Goal: Information Seeking & Learning: Learn about a topic

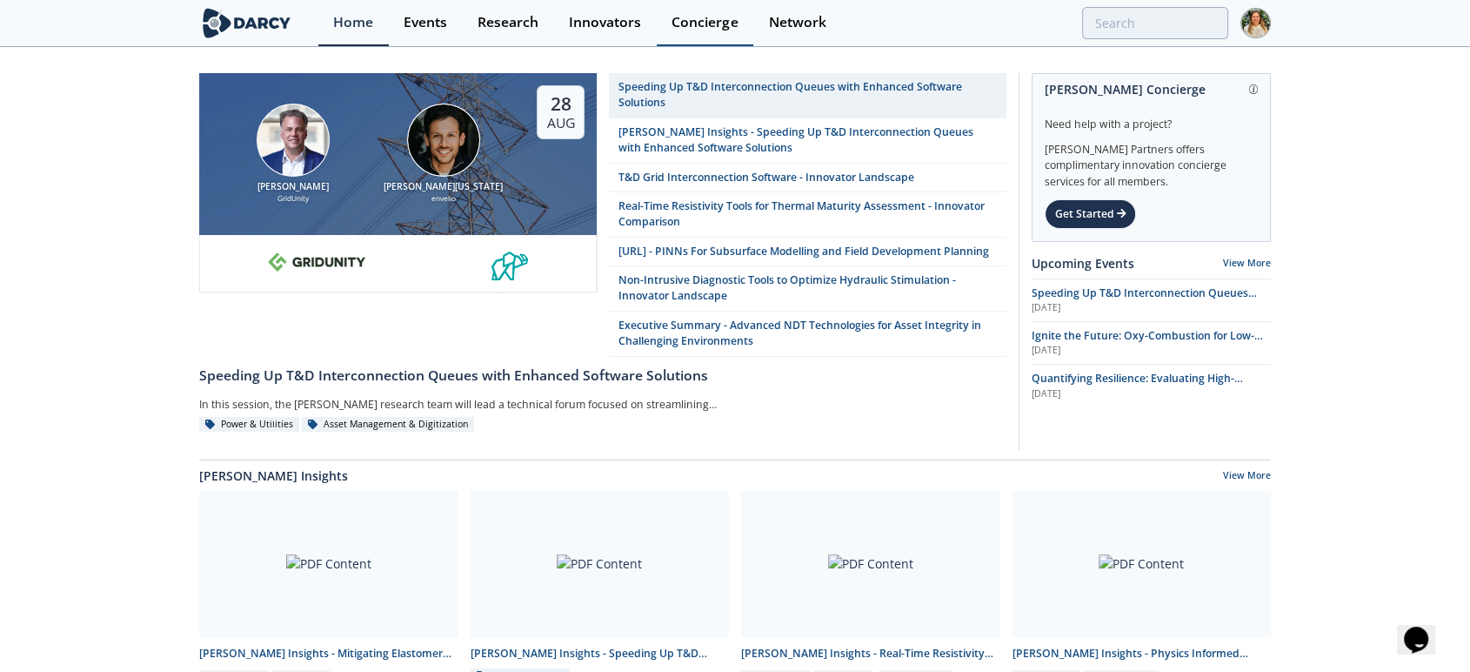
click at [719, 23] on div "Concierge" at bounding box center [705, 23] width 66 height 14
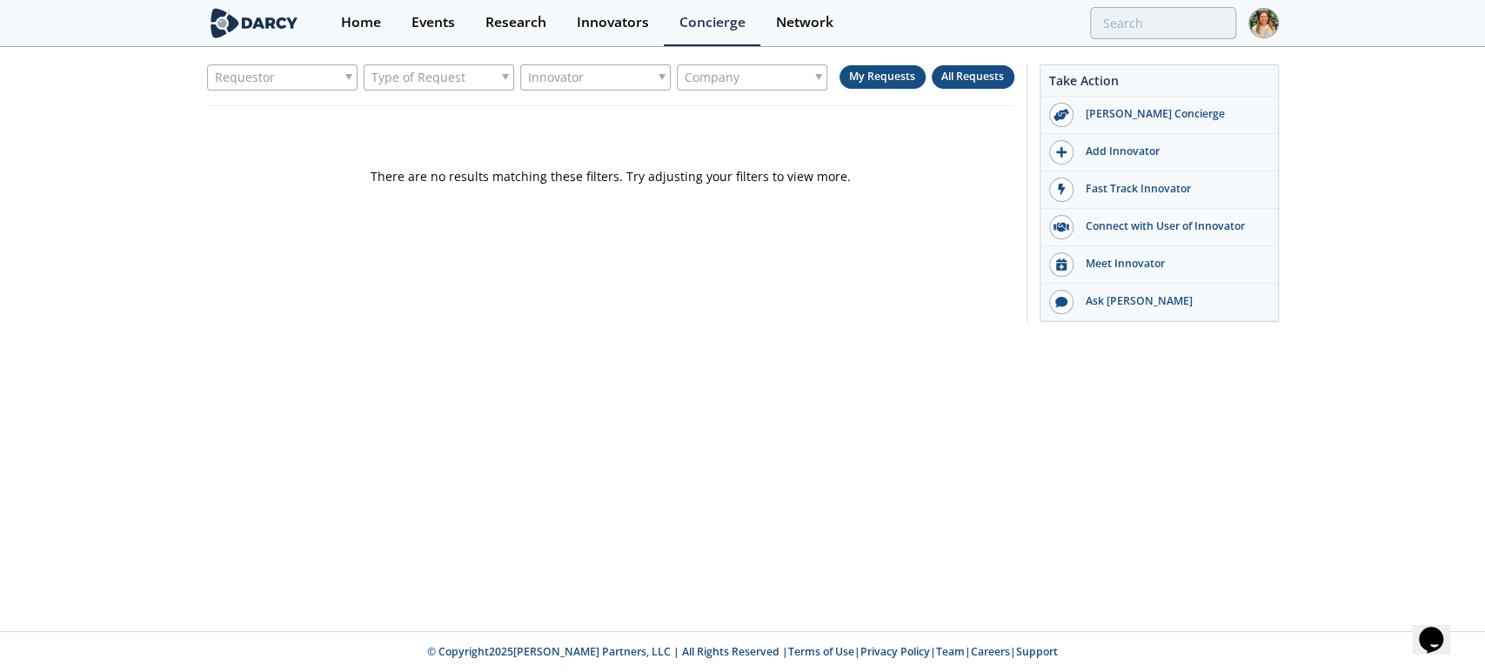
click at [979, 78] on span "All Requests" at bounding box center [972, 76] width 63 height 15
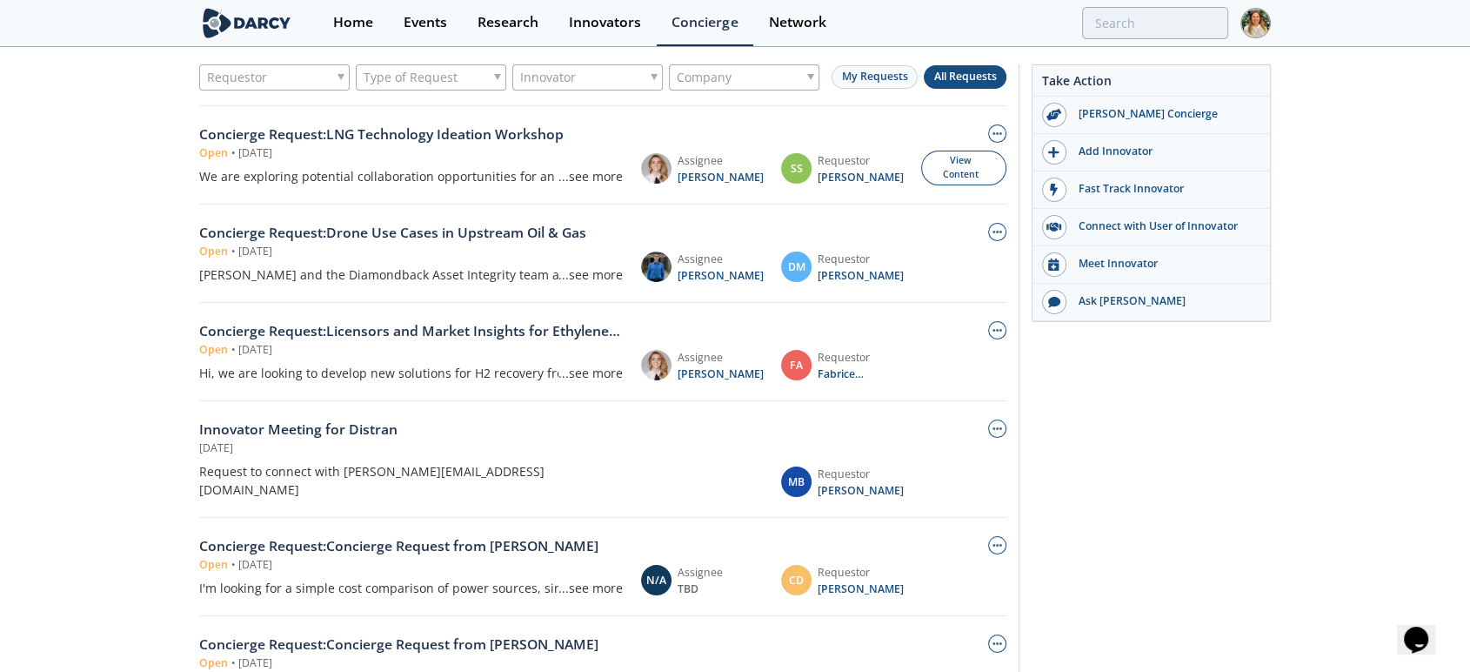
click at [378, 75] on span "Type of Request" at bounding box center [411, 77] width 94 height 24
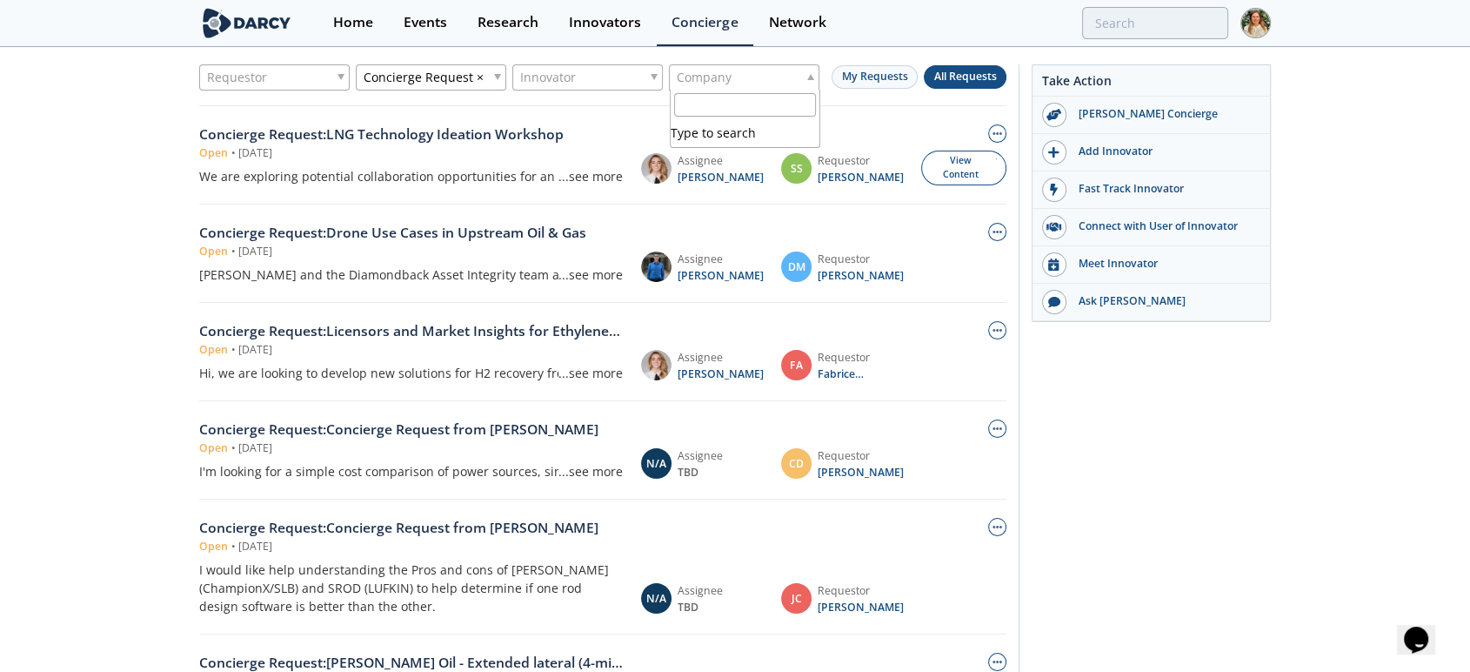
click at [725, 75] on span "Company" at bounding box center [704, 77] width 55 height 24
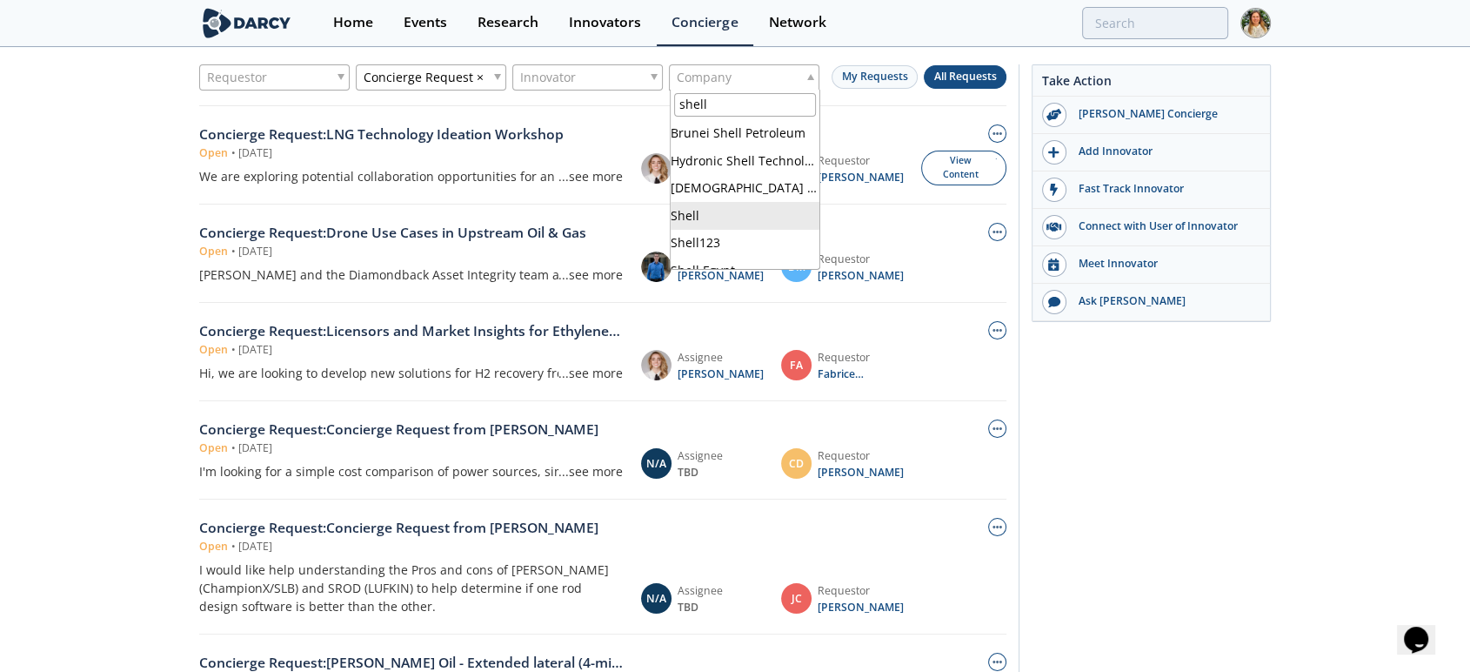
type input "shell"
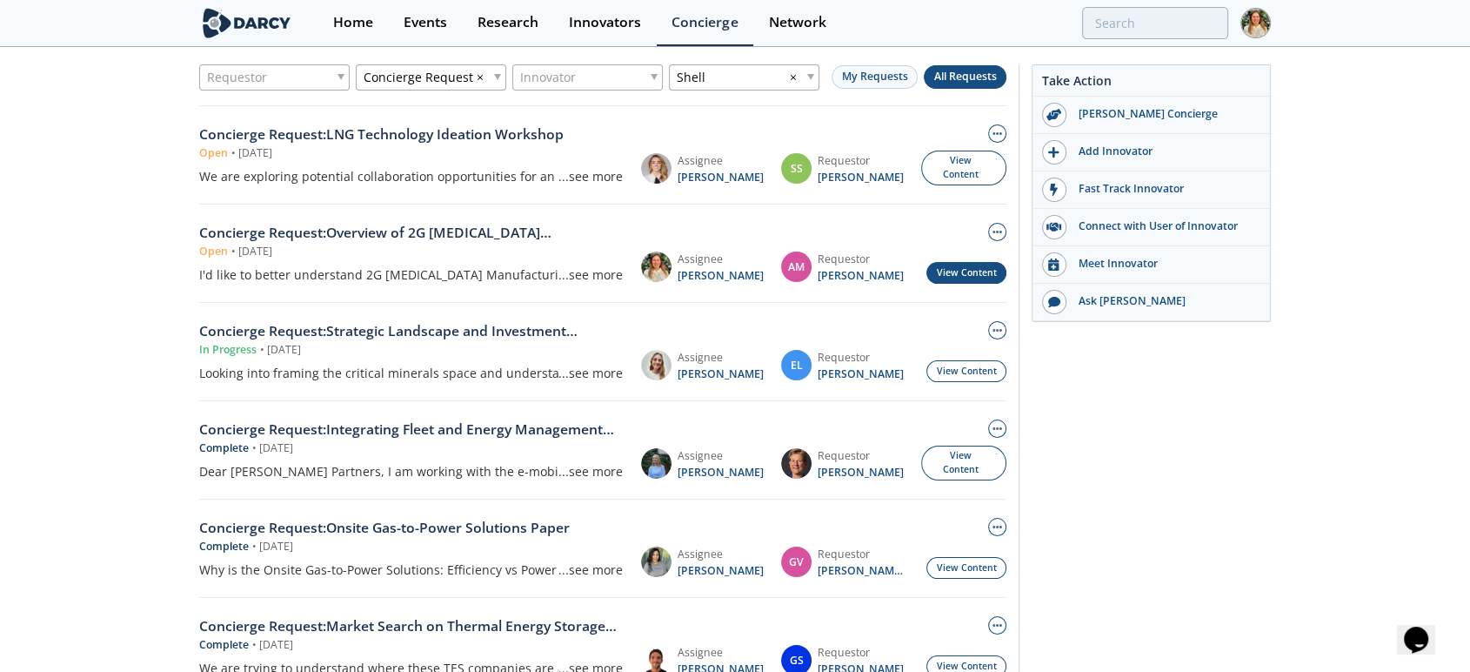
click at [960, 271] on link "View Content" at bounding box center [966, 273] width 80 height 22
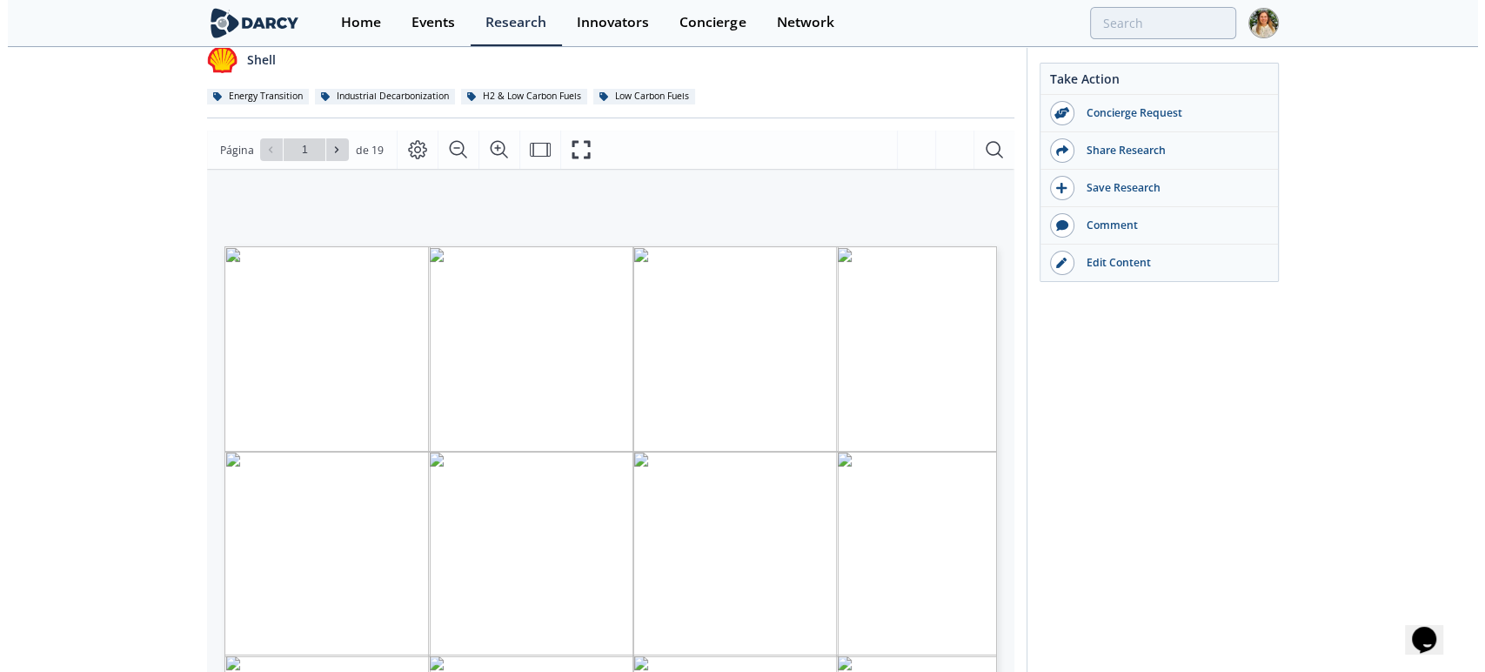
scroll to position [193, 0]
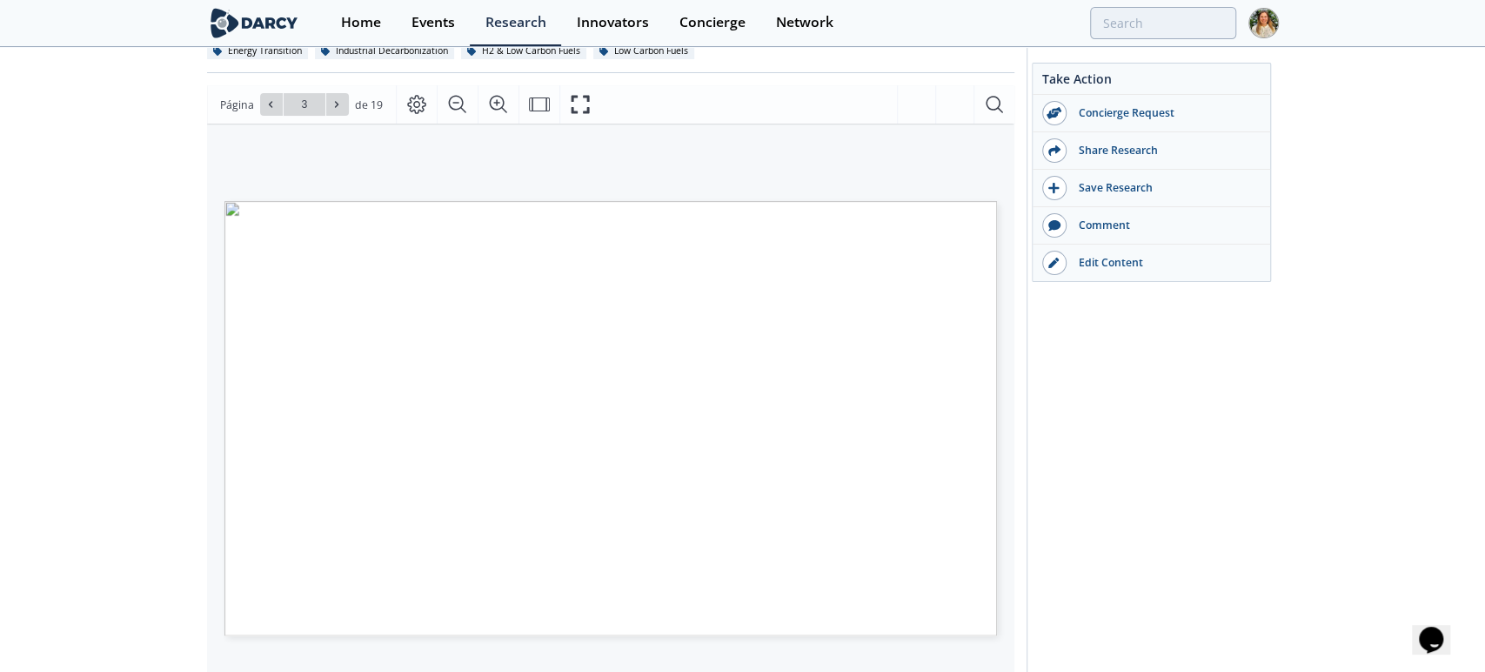
type input "4"
drag, startPoint x: 286, startPoint y: 324, endPoint x: 322, endPoint y: 570, distance: 247.9
click at [581, 201] on span "SECOND GENERATION [MEDICAL_DATA] • Lignocellulosic biomass a promising feedstoc…" at bounding box center [581, 201] width 0 height 0
type input "7"
drag, startPoint x: 381, startPoint y: 415, endPoint x: 419, endPoint y: 414, distance: 38.3
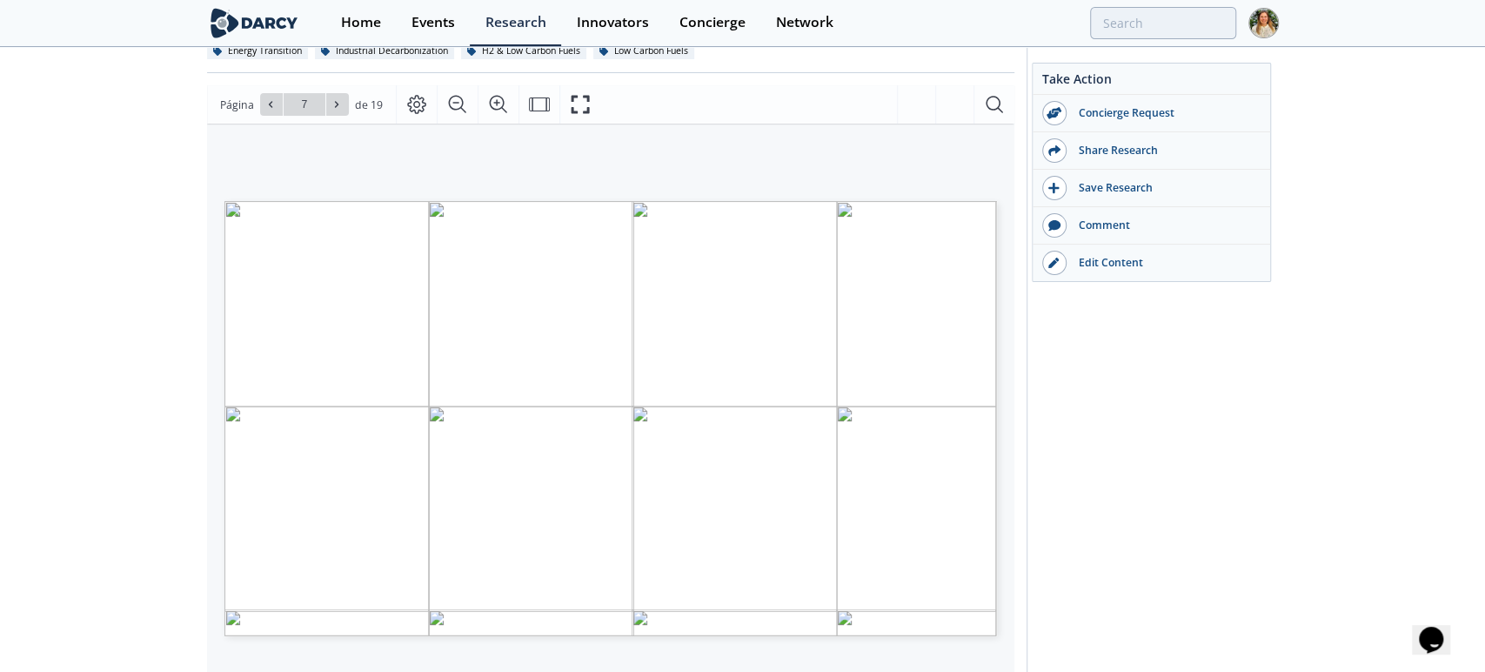
click at [581, 201] on span "SECOND GENERATION [MEDICAL_DATA] During the pretreatment, it is disrupting the …" at bounding box center [581, 201] width 0 height 0
click at [418, 424] on span "Chemical: dilute or concentrated acid, alkaline" at bounding box center [404, 423] width 241 height 10
type input "9"
type input "10"
type input "11"
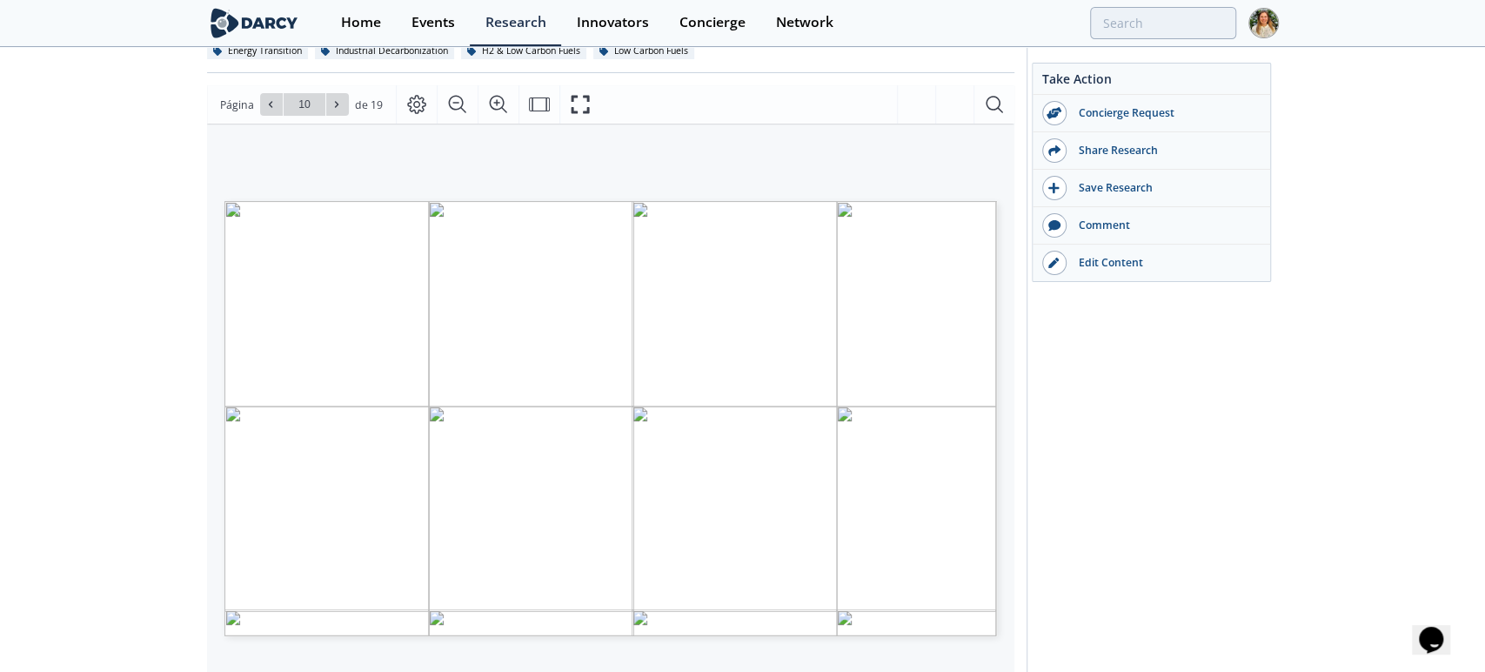
type input "11"
drag, startPoint x: 554, startPoint y: 346, endPoint x: 685, endPoint y: 350, distance: 130.5
click at [231, 208] on p "Develops biorefining technologies for processing non-food biomass. Its formico®…" at bounding box center [231, 208] width 0 height 0
drag, startPoint x: 506, startPoint y: 390, endPoint x: 624, endPoint y: 395, distance: 117.6
click at [624, 395] on span "strains and microbial solutions for the production of bioethanol and other biob…" at bounding box center [563, 394] width 367 height 10
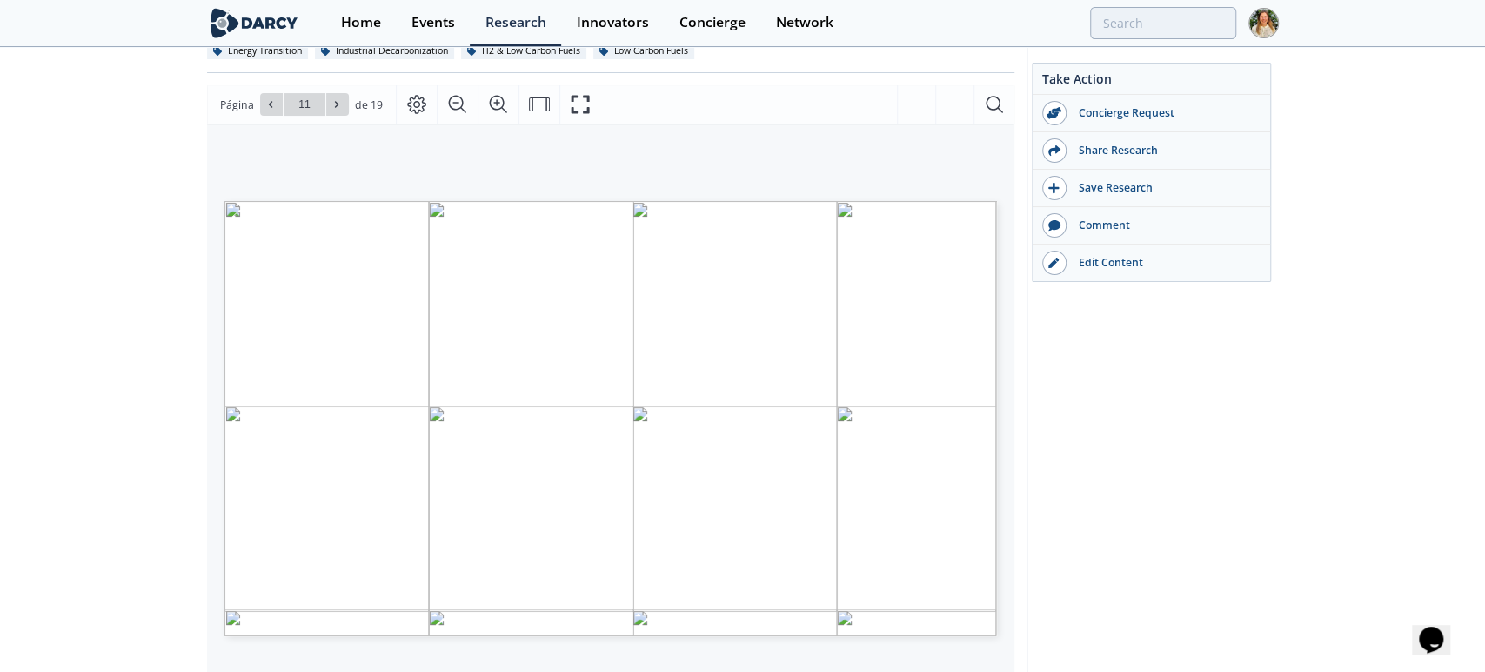
drag, startPoint x: 430, startPoint y: 383, endPoint x: 686, endPoint y: 389, distance: 256.7
click at [229, 210] on p "Focused on fermentation technology for industrial applications. It develops spe…" at bounding box center [229, 210] width 0 height 0
click at [339, 427] on span "Página 11" at bounding box center [991, 526] width 1374 height 621
click at [572, 111] on icon "Fullscreen" at bounding box center [581, 105] width 18 height 18
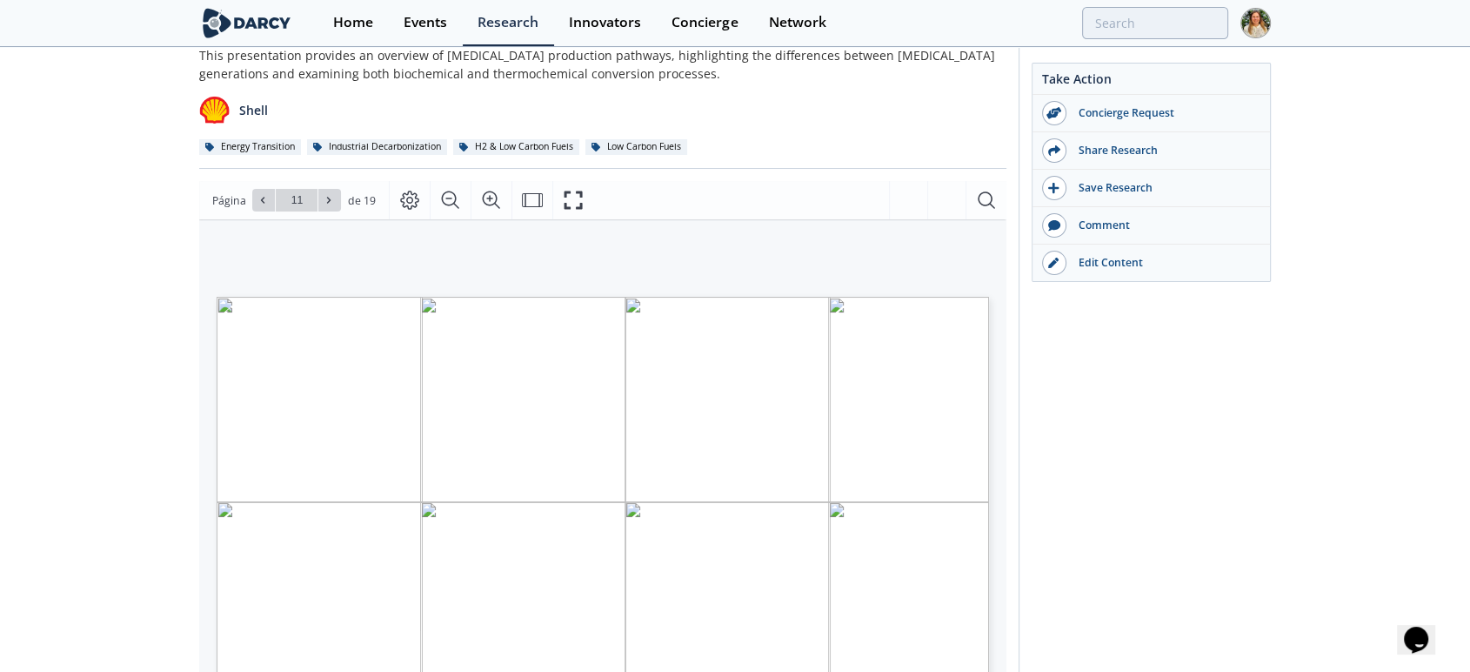
scroll to position [290, 0]
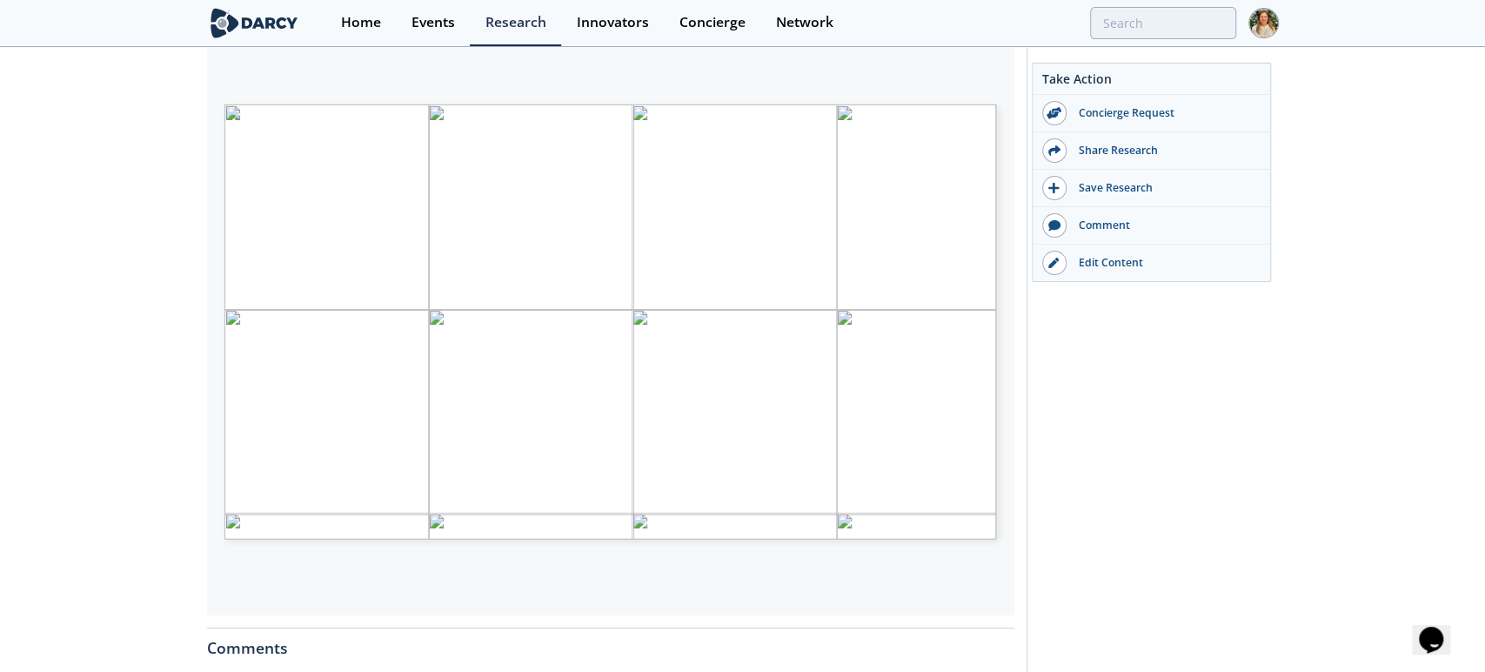
drag, startPoint x: 465, startPoint y: 353, endPoint x: 626, endPoint y: 351, distance: 161.8
click at [626, 351] on span "Develops processes for producing [MEDICAL_DATA], emphasizing on enzyme technolo…" at bounding box center [607, 355] width 452 height 10
drag, startPoint x: 485, startPoint y: 388, endPoint x: 541, endPoint y: 395, distance: 57.0
click at [541, 125] on span "Company Short Description TRL Projects Acid hydrolysis SHF Ethtec ([MEDICAL_DAT…" at bounding box center [581, 114] width 714 height 21
click at [544, 393] on span "Página 11" at bounding box center [991, 429] width 1374 height 621
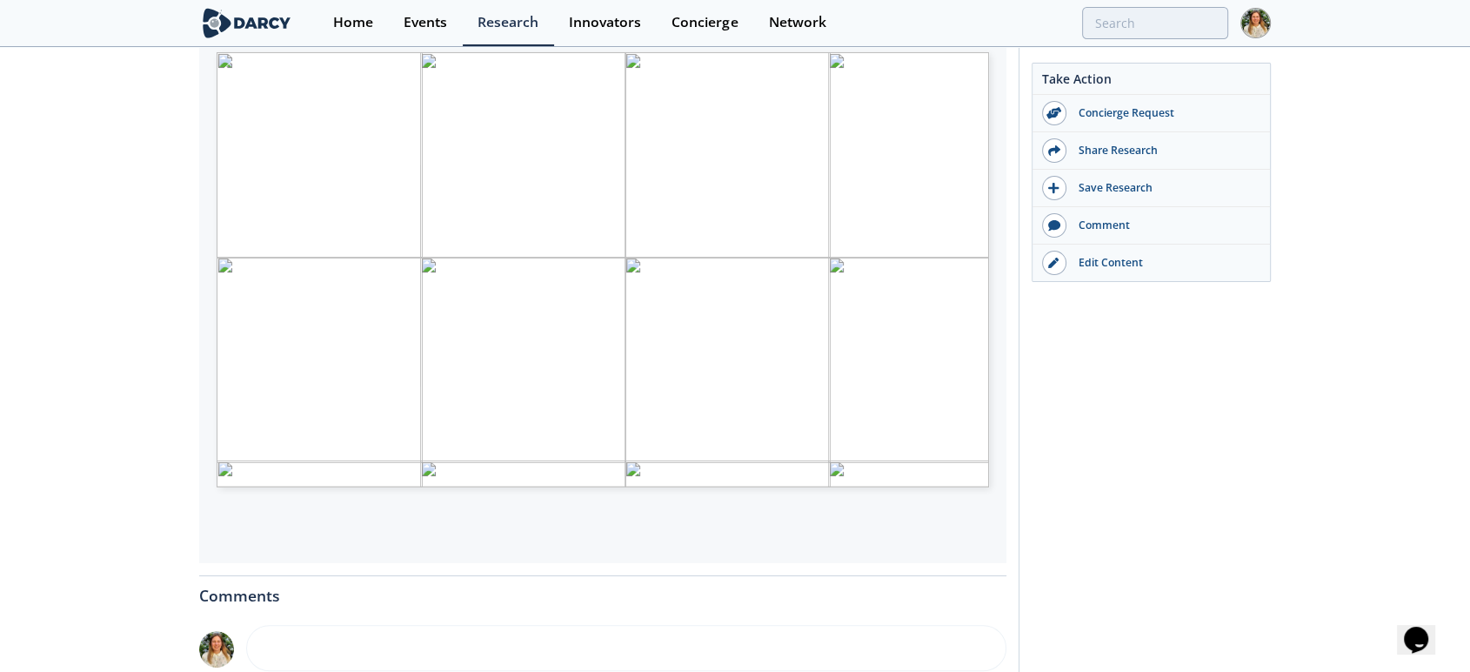
scroll to position [386, 0]
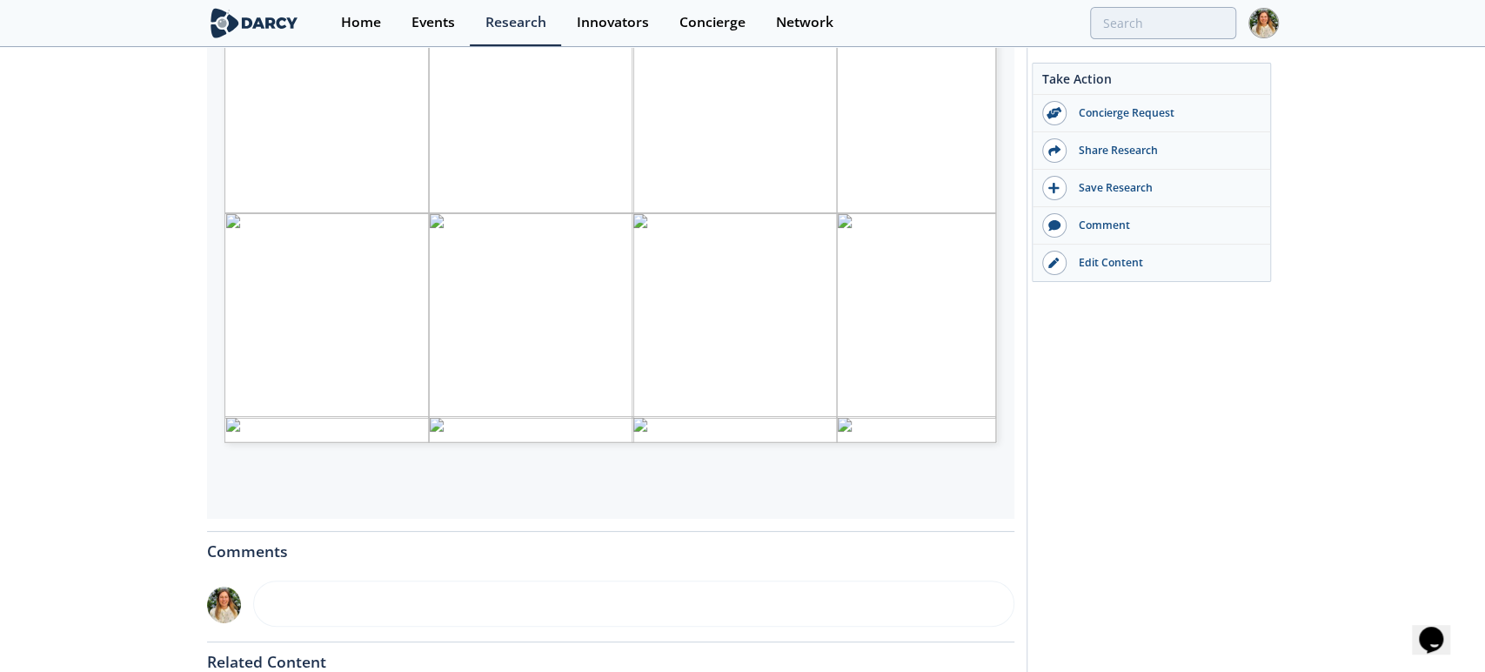
drag, startPoint x: 515, startPoint y: 342, endPoint x: 754, endPoint y: 353, distance: 239.5
click at [754, 29] on span "Company Short Description TRL Projects Acid hydrolysis SHF Ethtec ([MEDICAL_DAT…" at bounding box center [581, 18] width 714 height 21
click at [754, 353] on span "Página 11" at bounding box center [991, 333] width 1374 height 621
type input "13"
type input "14"
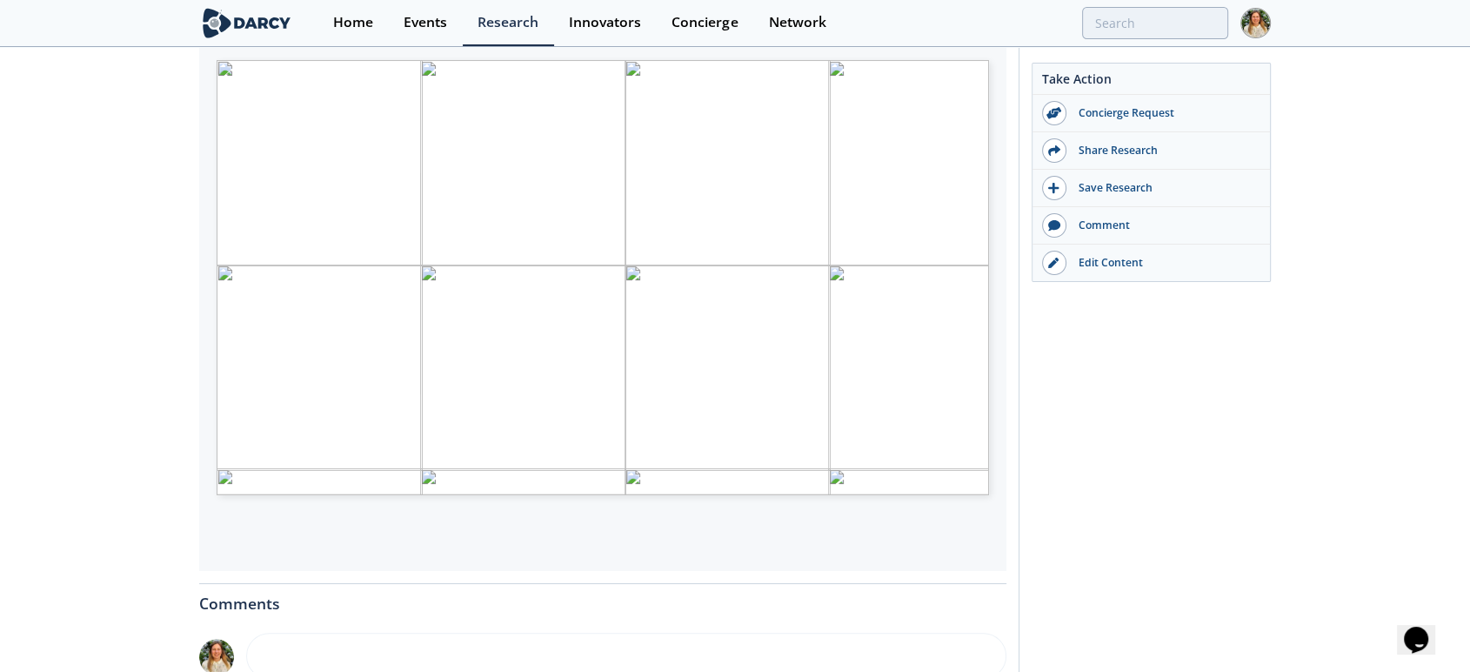
scroll to position [290, 0]
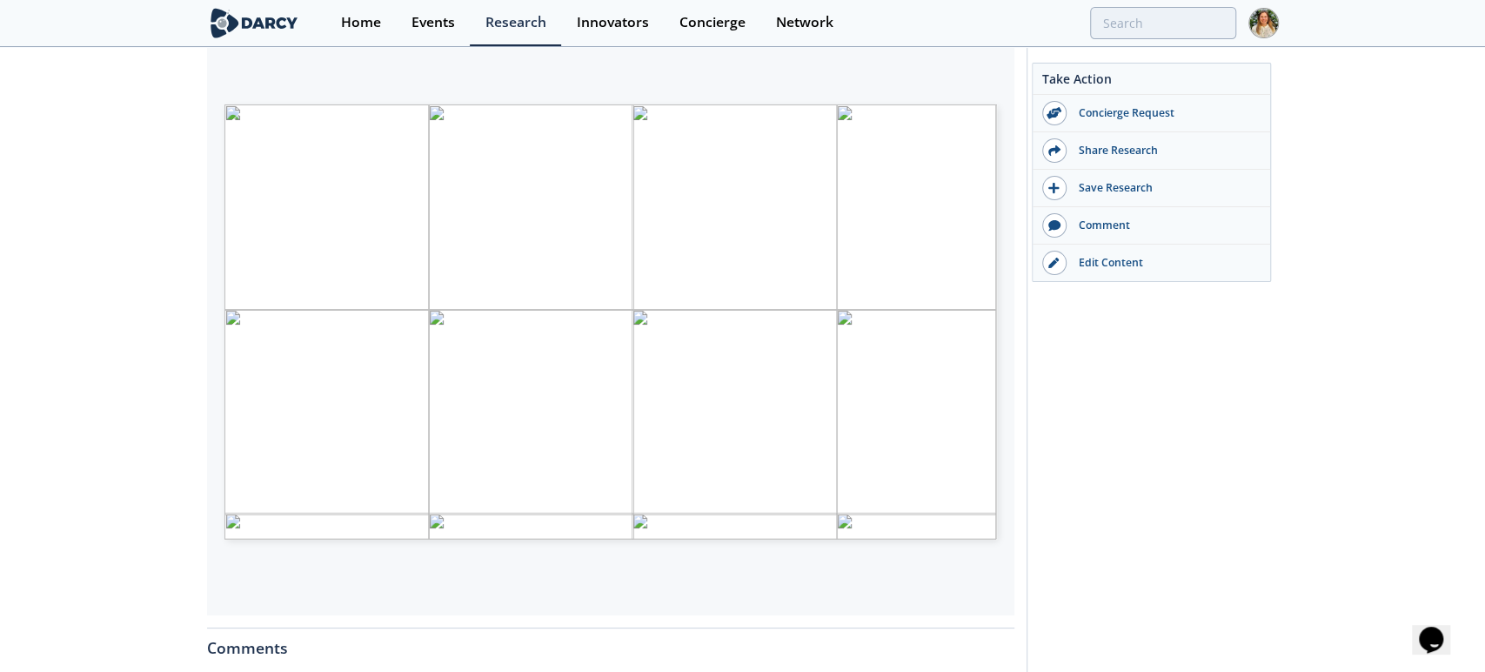
drag, startPoint x: 427, startPoint y: 344, endPoint x: 493, endPoint y: 342, distance: 66.2
click at [493, 342] on span "Developed a proprietary, patented thermal" at bounding box center [433, 342] width 205 height 10
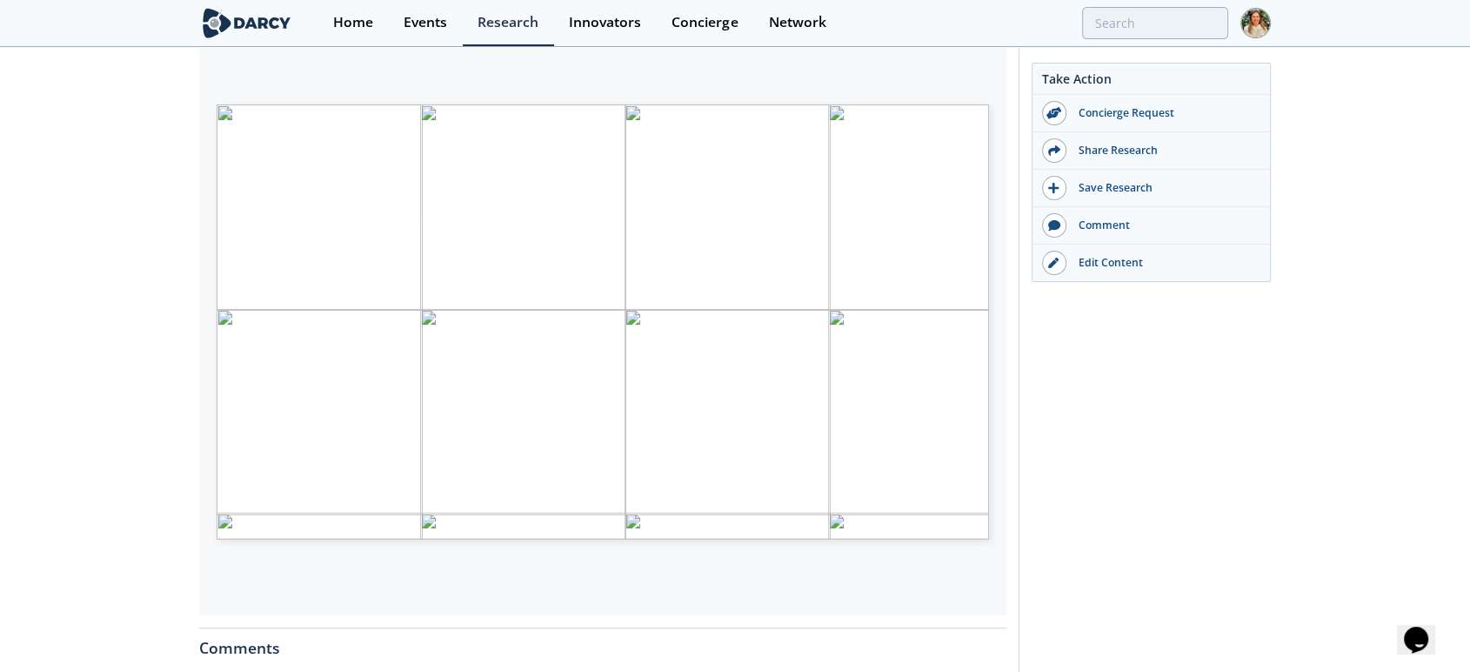
click at [1234, 397] on div "Take Action Concierge Request Share Research Save Research Comment" at bounding box center [1145, 378] width 252 height 1206
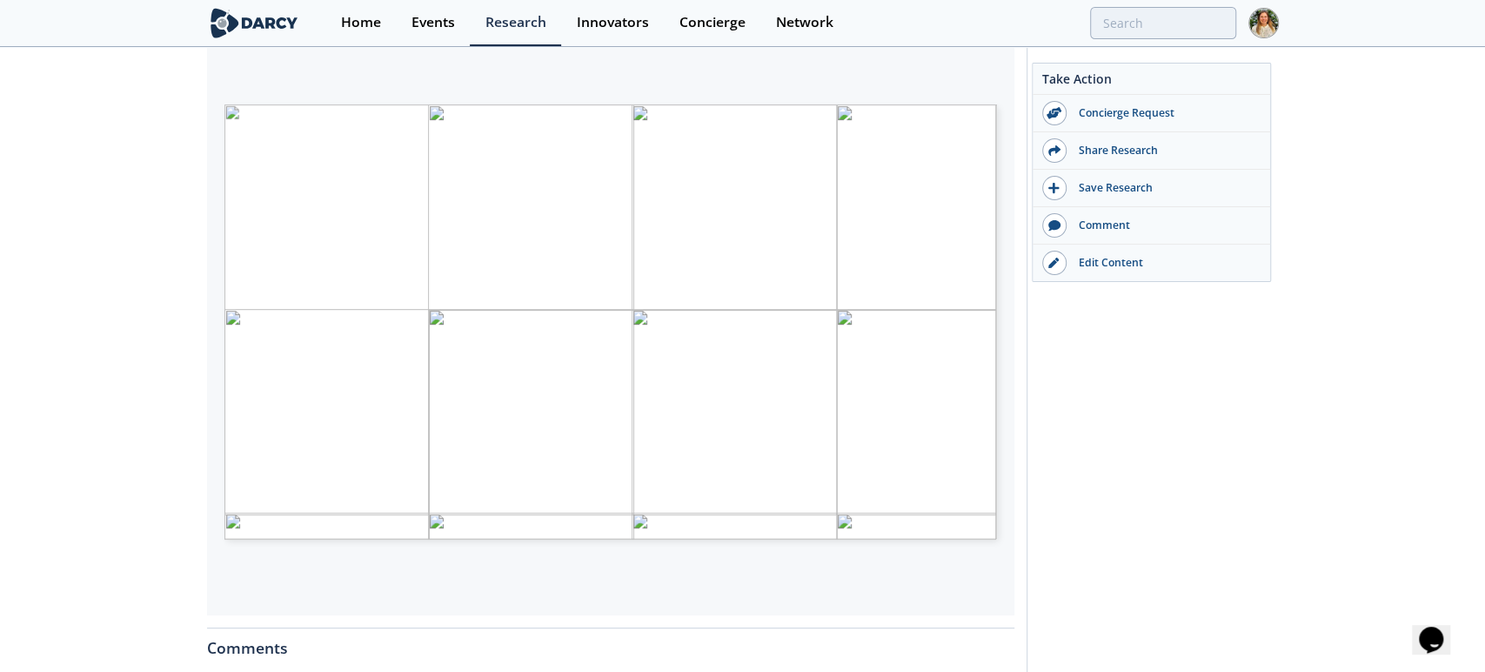
type input "1"
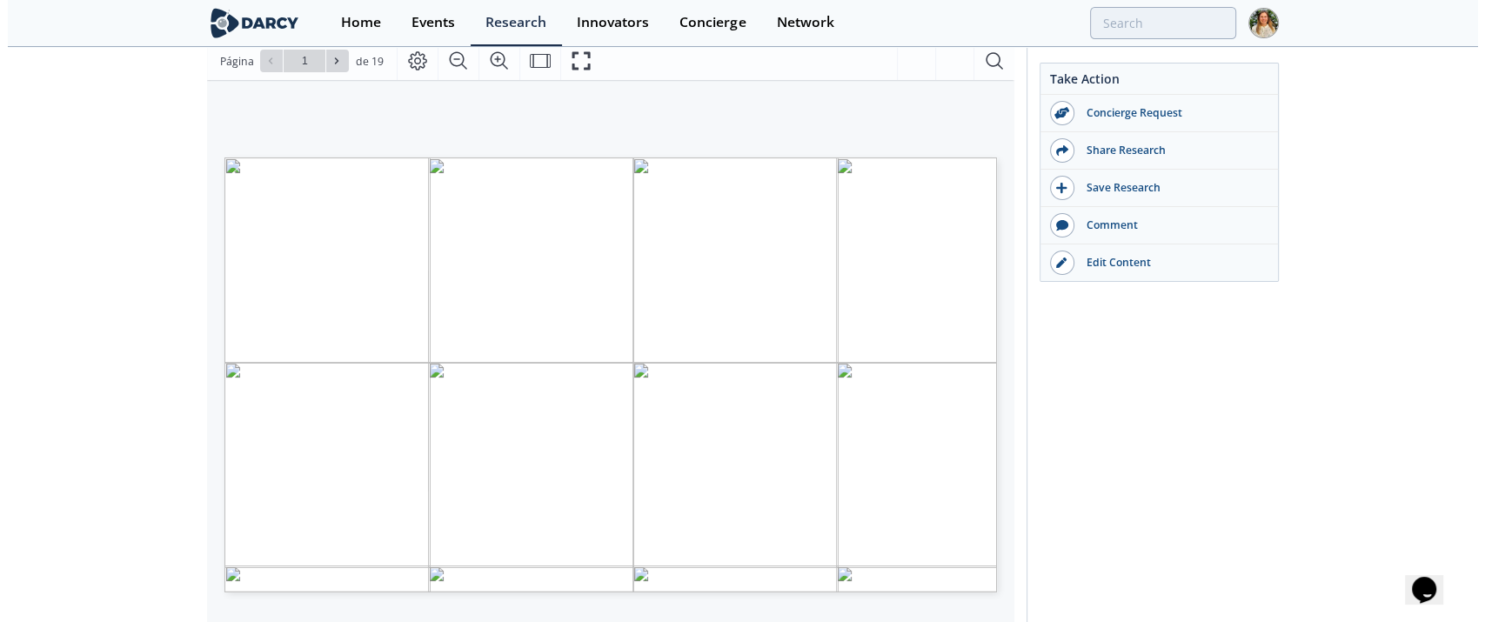
scroll to position [193, 0]
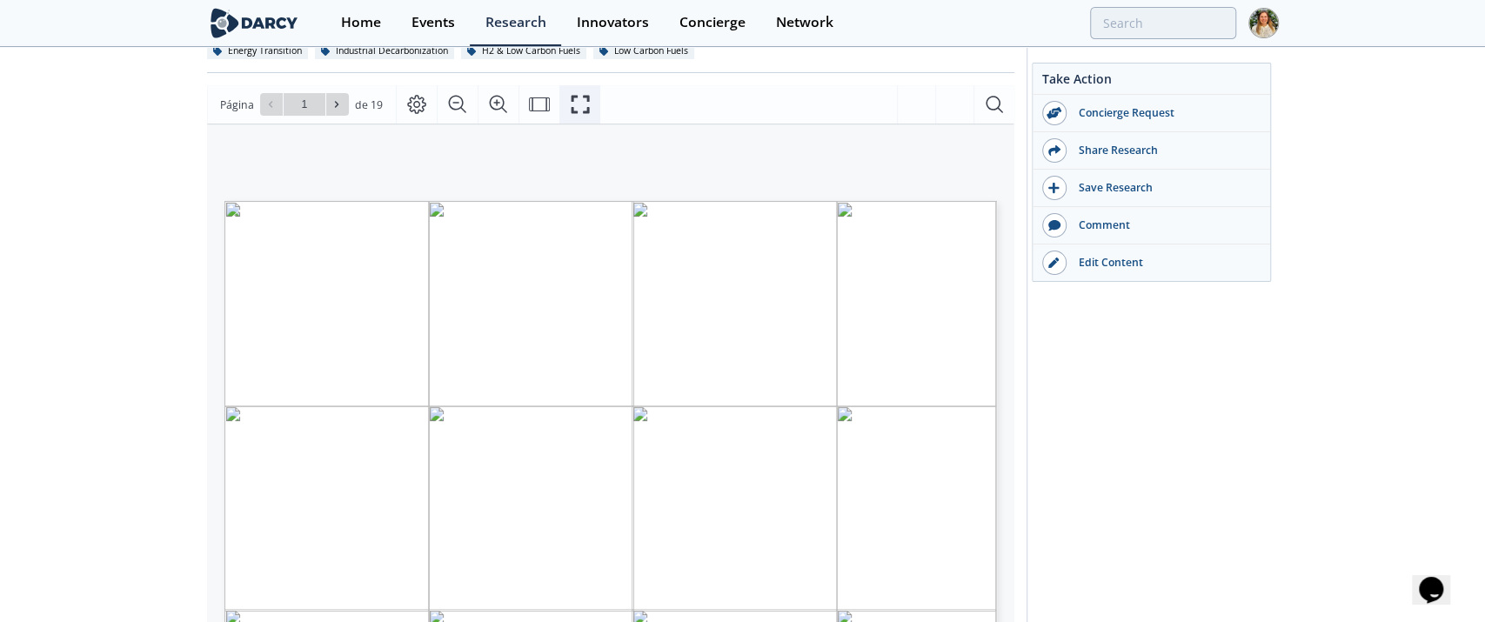
click at [571, 109] on icon "Fullscreen" at bounding box center [580, 104] width 21 height 21
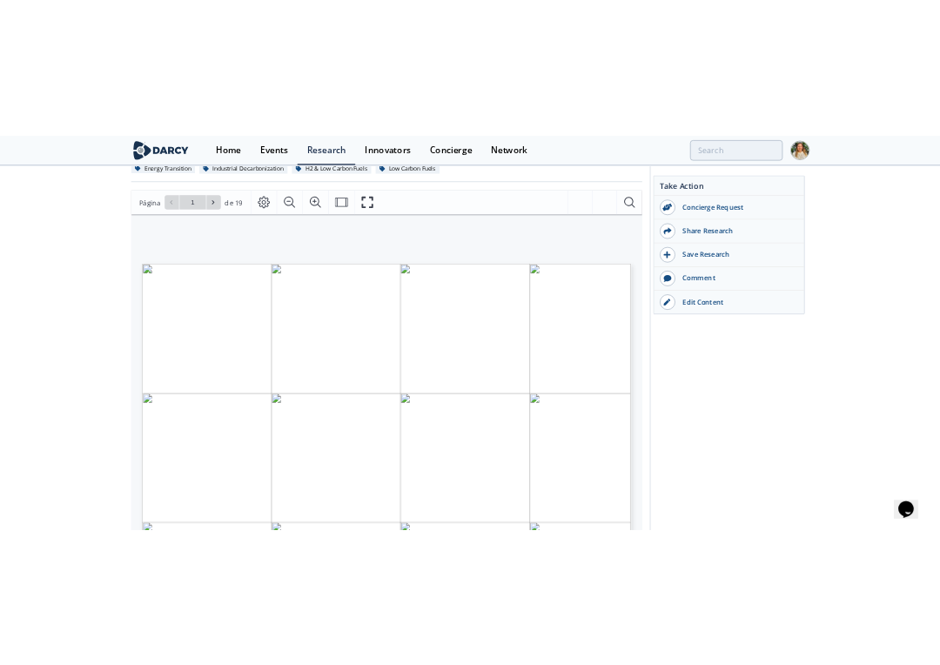
scroll to position [0, 0]
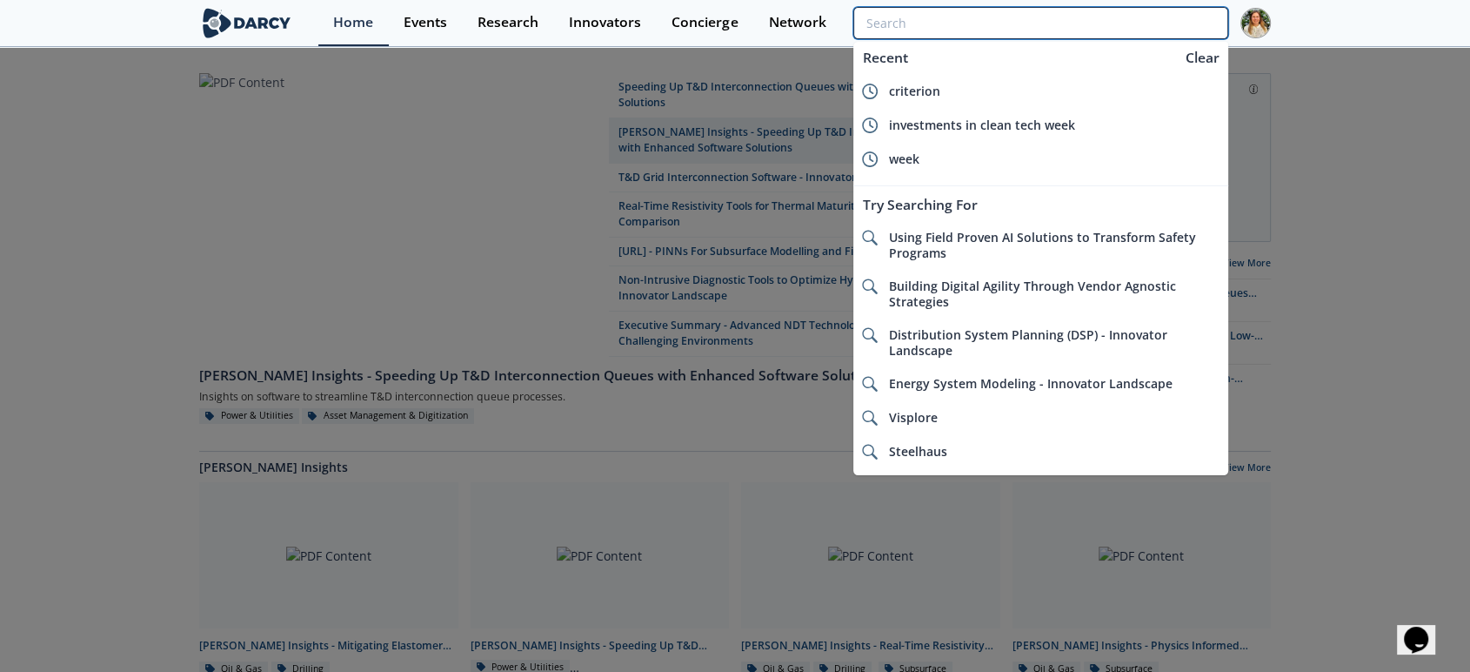
click at [1114, 20] on input "search" at bounding box center [1040, 23] width 375 height 32
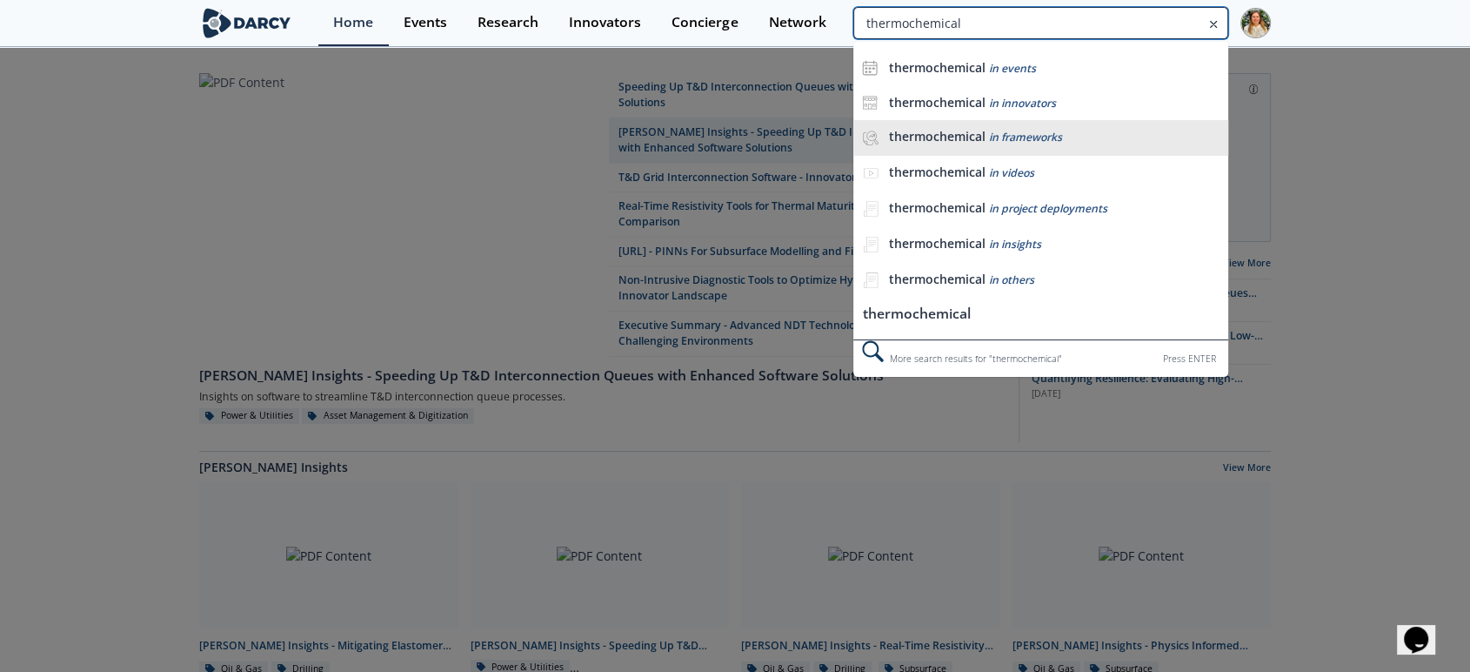
type input "thermochemical"
click at [1030, 124] on li "thermochemical in frameworks" at bounding box center [1040, 138] width 375 height 36
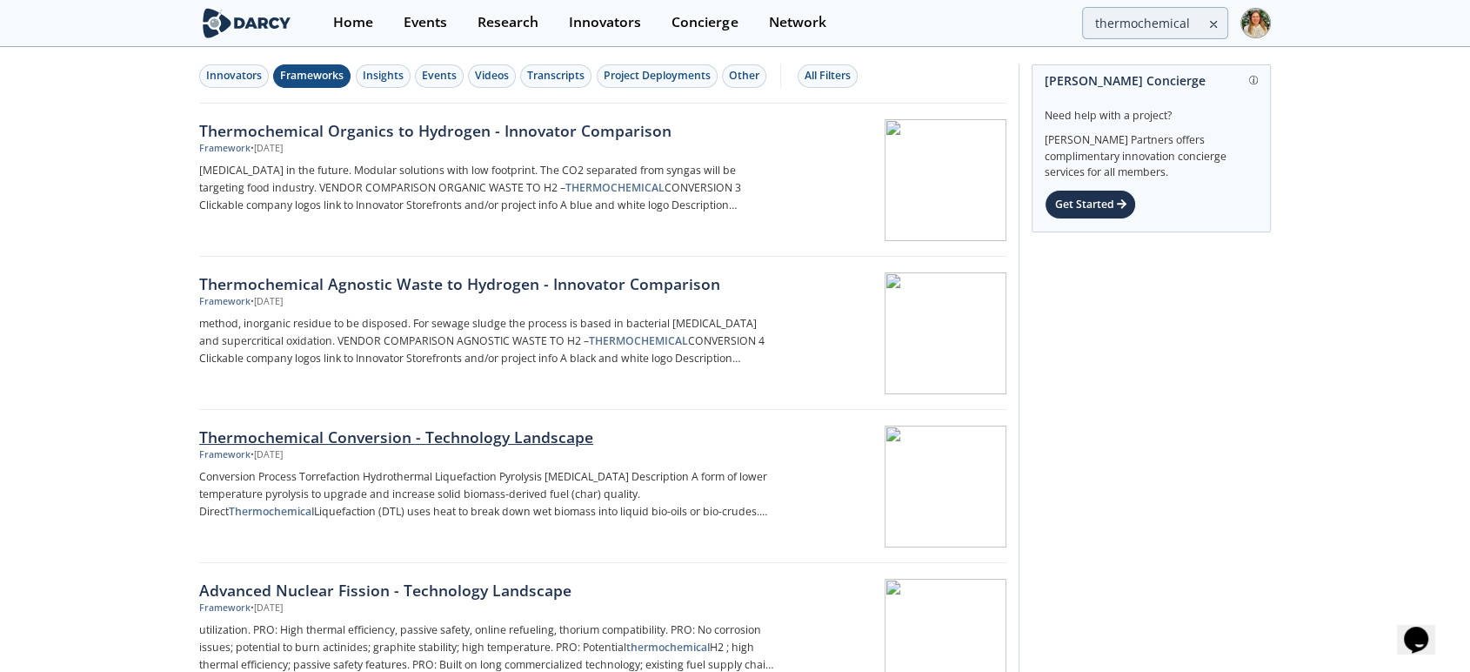
click at [464, 438] on div "Thermochemical Conversion - Technology Landscape" at bounding box center [487, 436] width 576 height 23
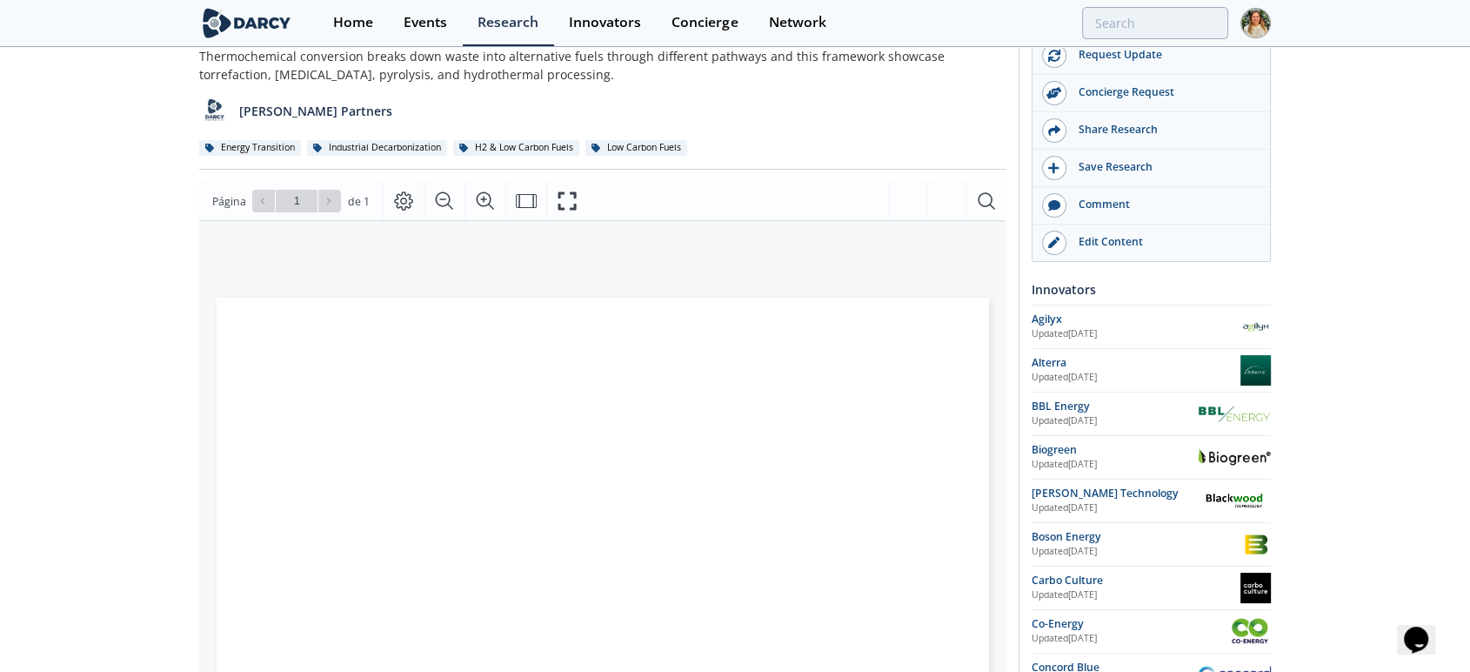
scroll to position [193, 0]
